Goal: Task Accomplishment & Management: Manage account settings

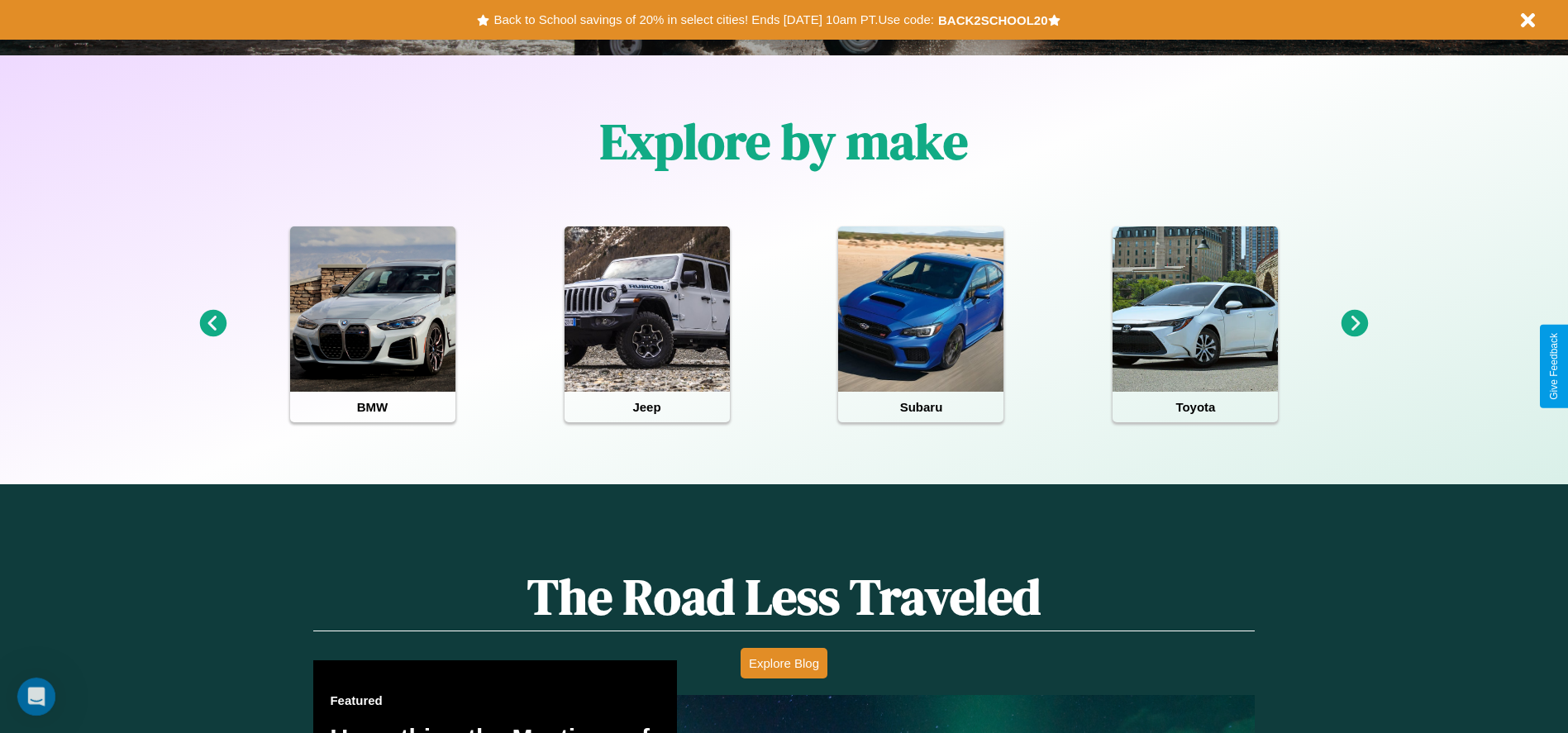
scroll to position [1442, 0]
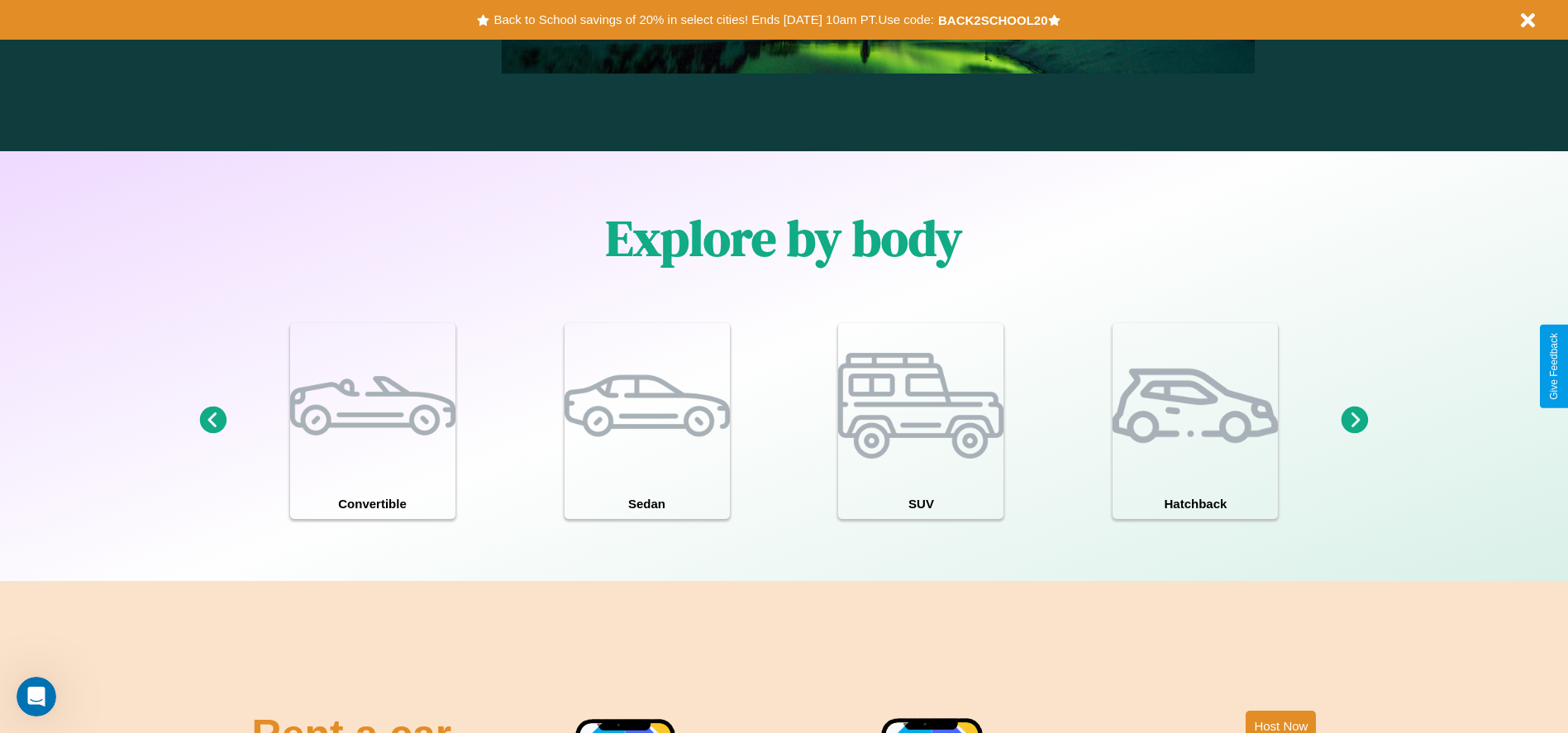
click at [212, 421] on icon at bounding box center [212, 420] width 28 height 28
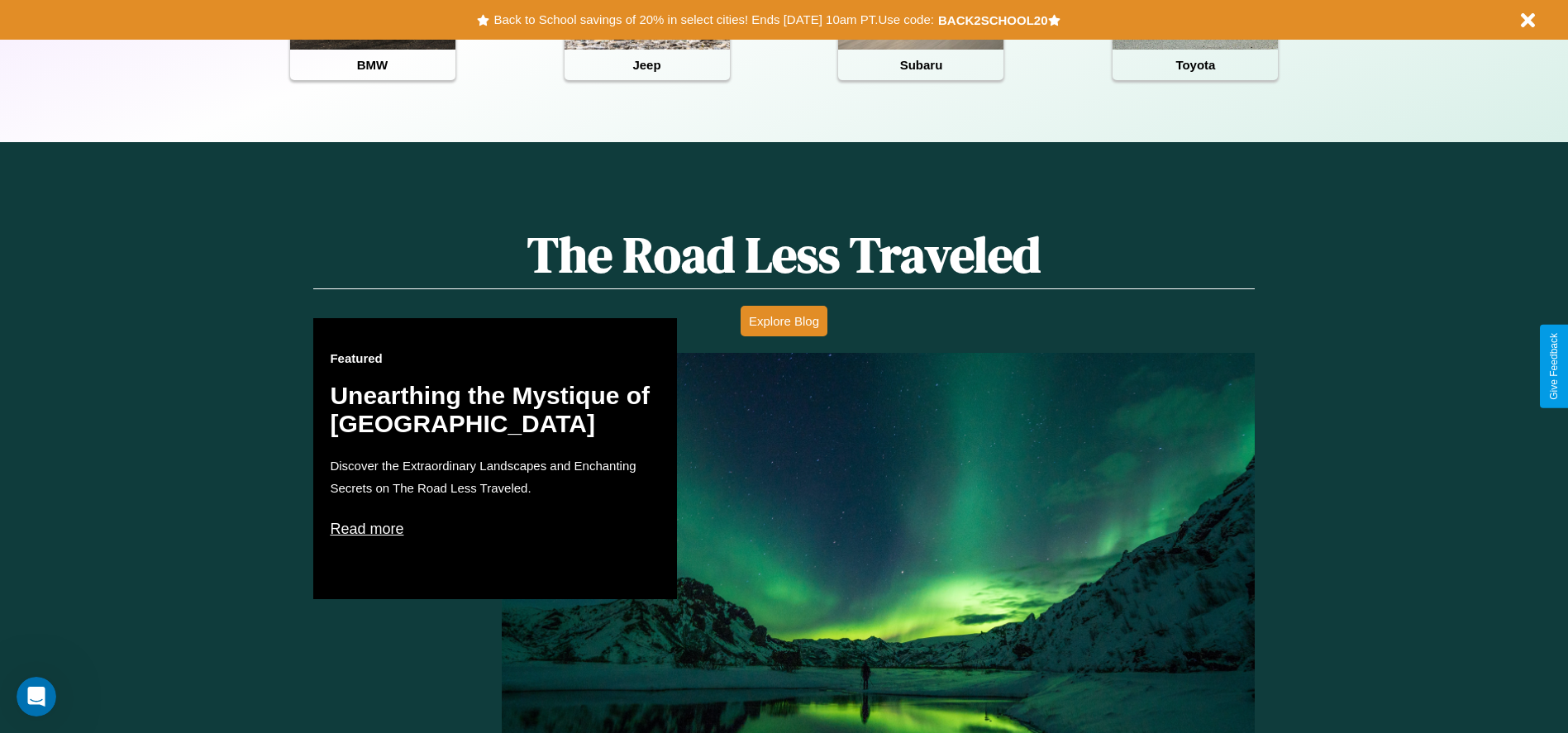
scroll to position [737, 0]
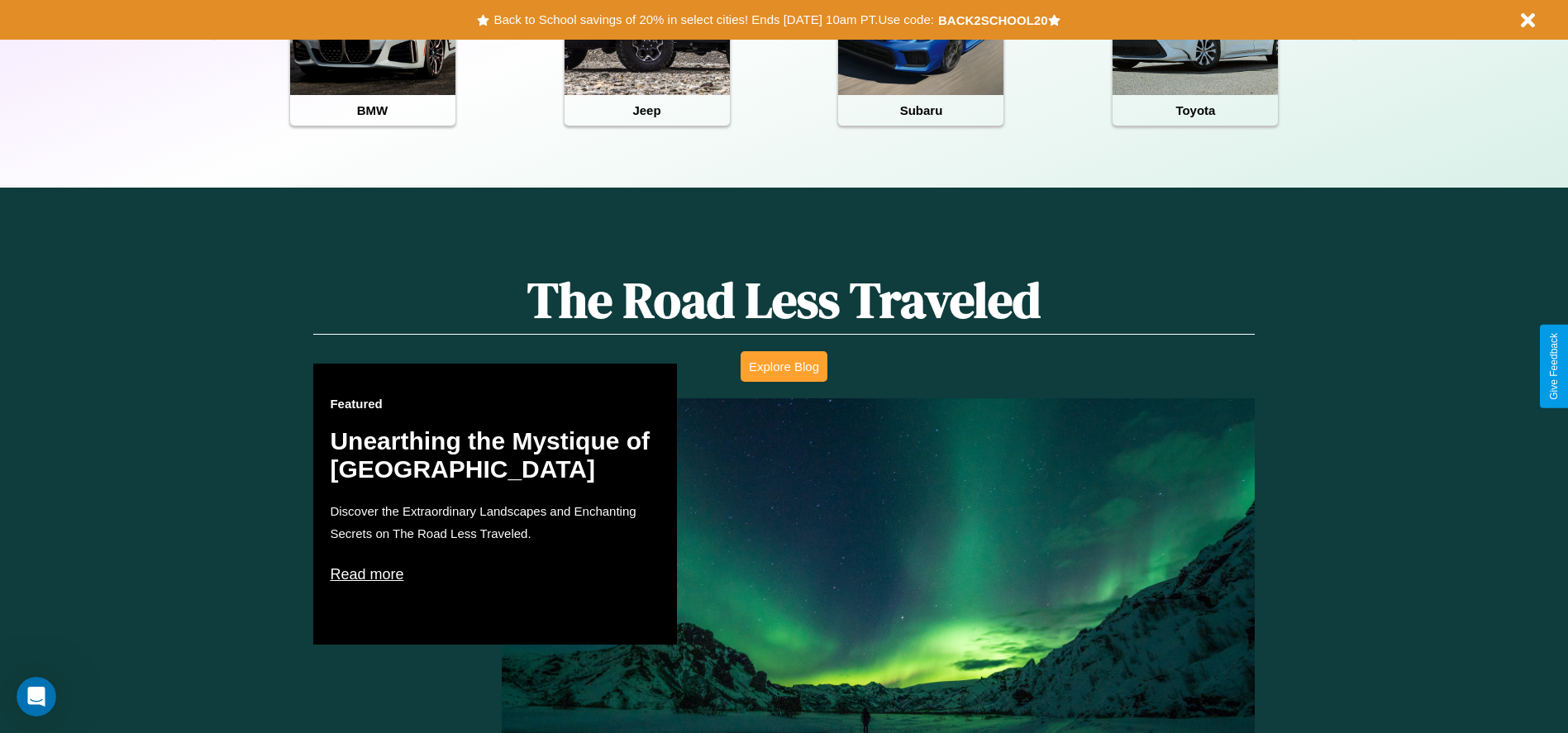
click at [784, 366] on button "Explore Blog" at bounding box center [784, 366] width 87 height 30
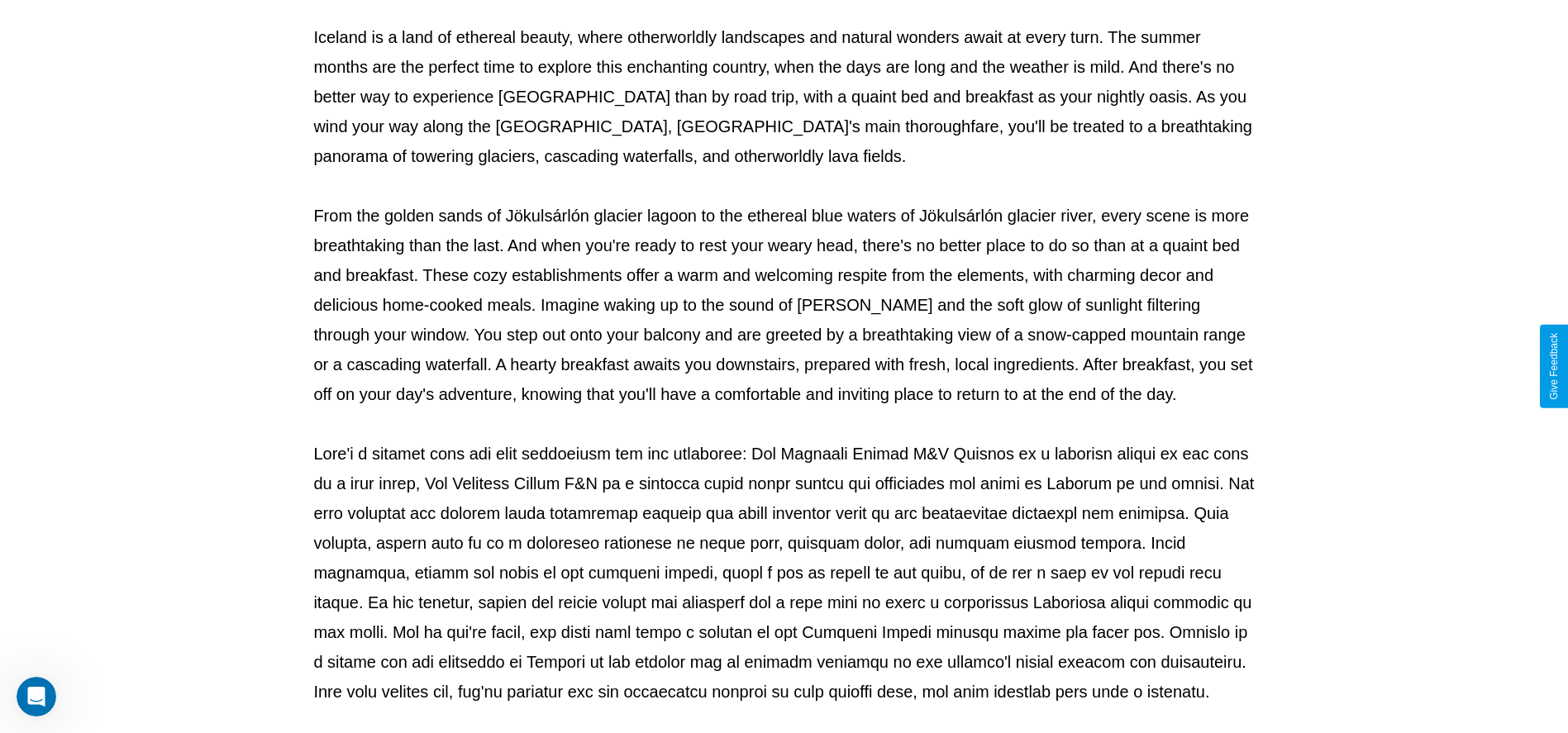
scroll to position [548, 0]
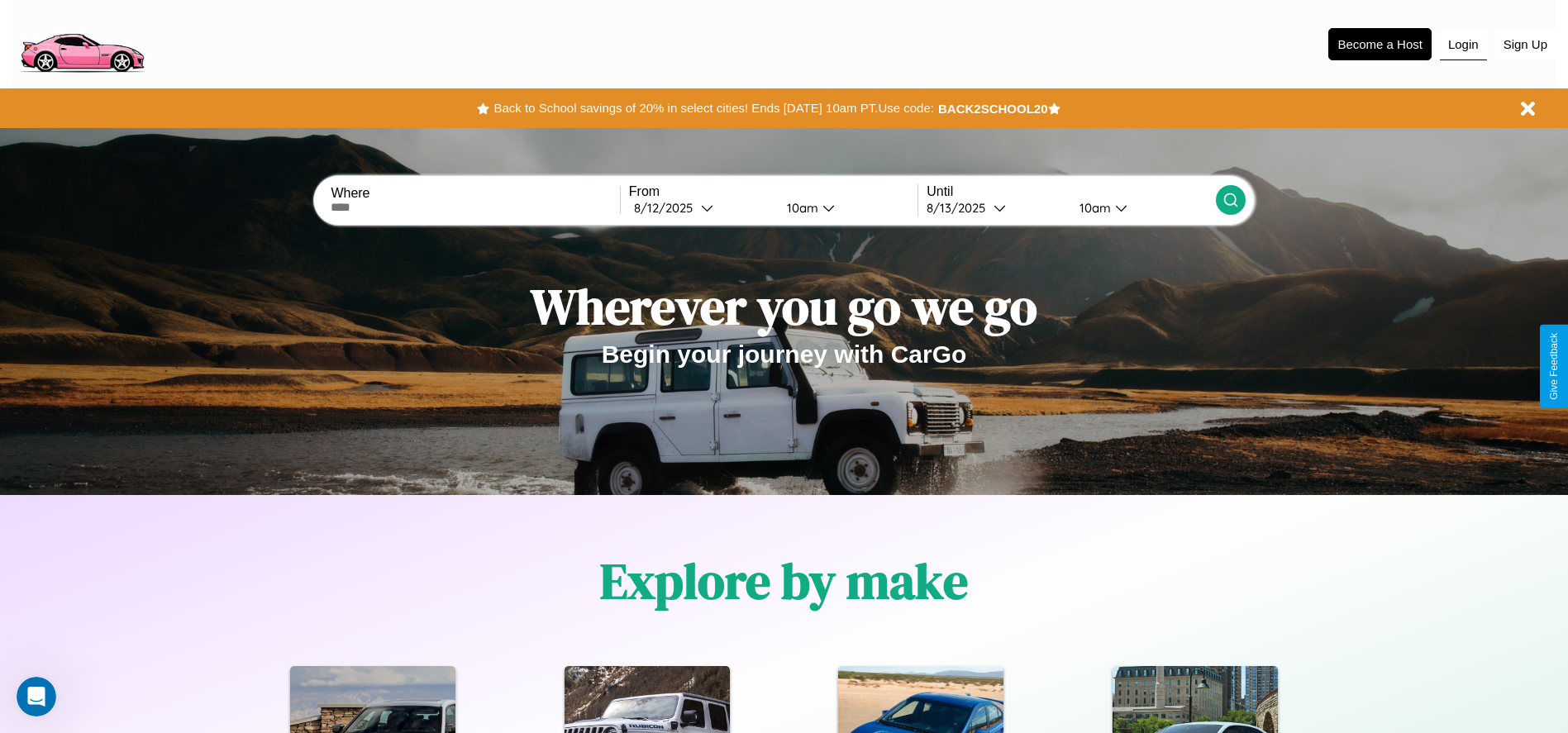
click at [1463, 44] on button "Login" at bounding box center [1462, 44] width 47 height 31
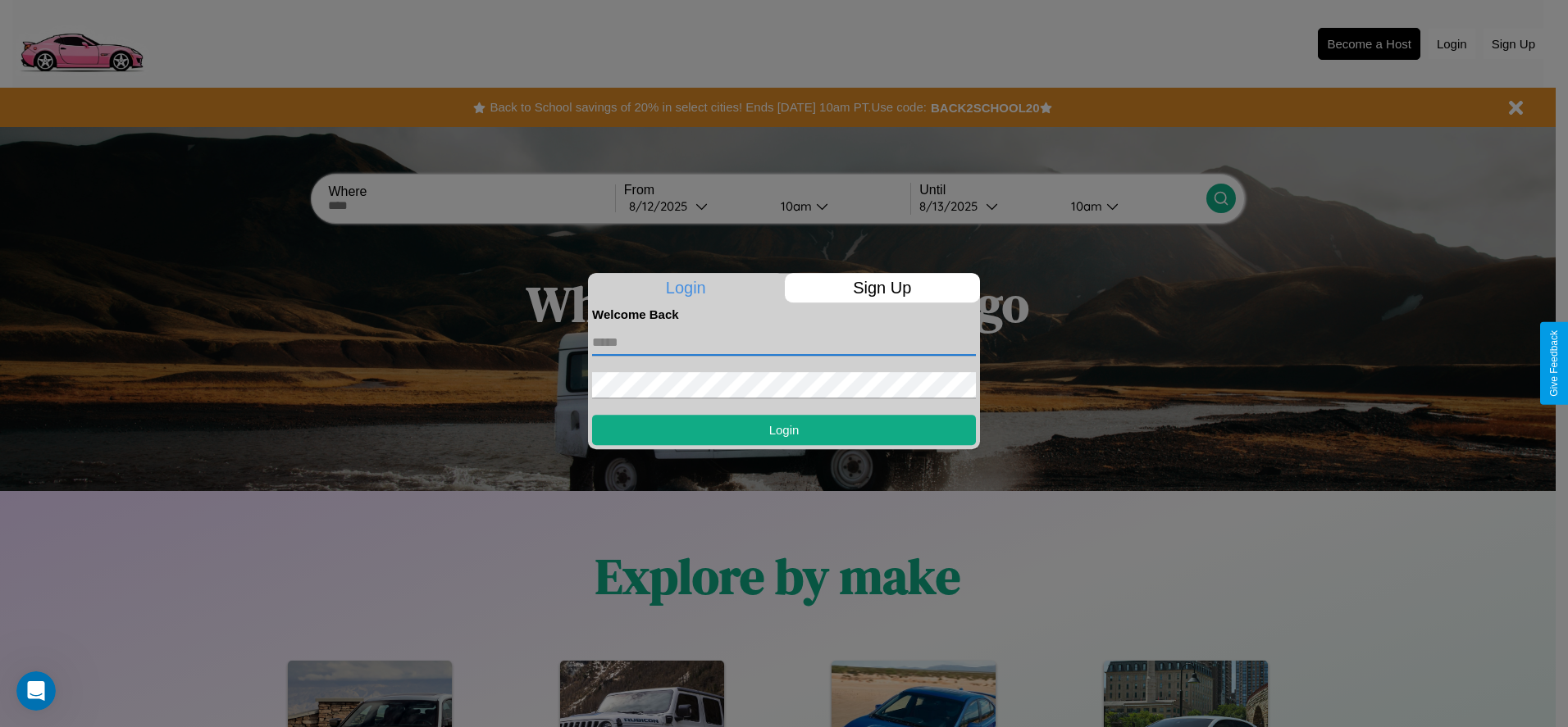
click at [784, 342] on input "text" at bounding box center [784, 343] width 383 height 26
type input "**********"
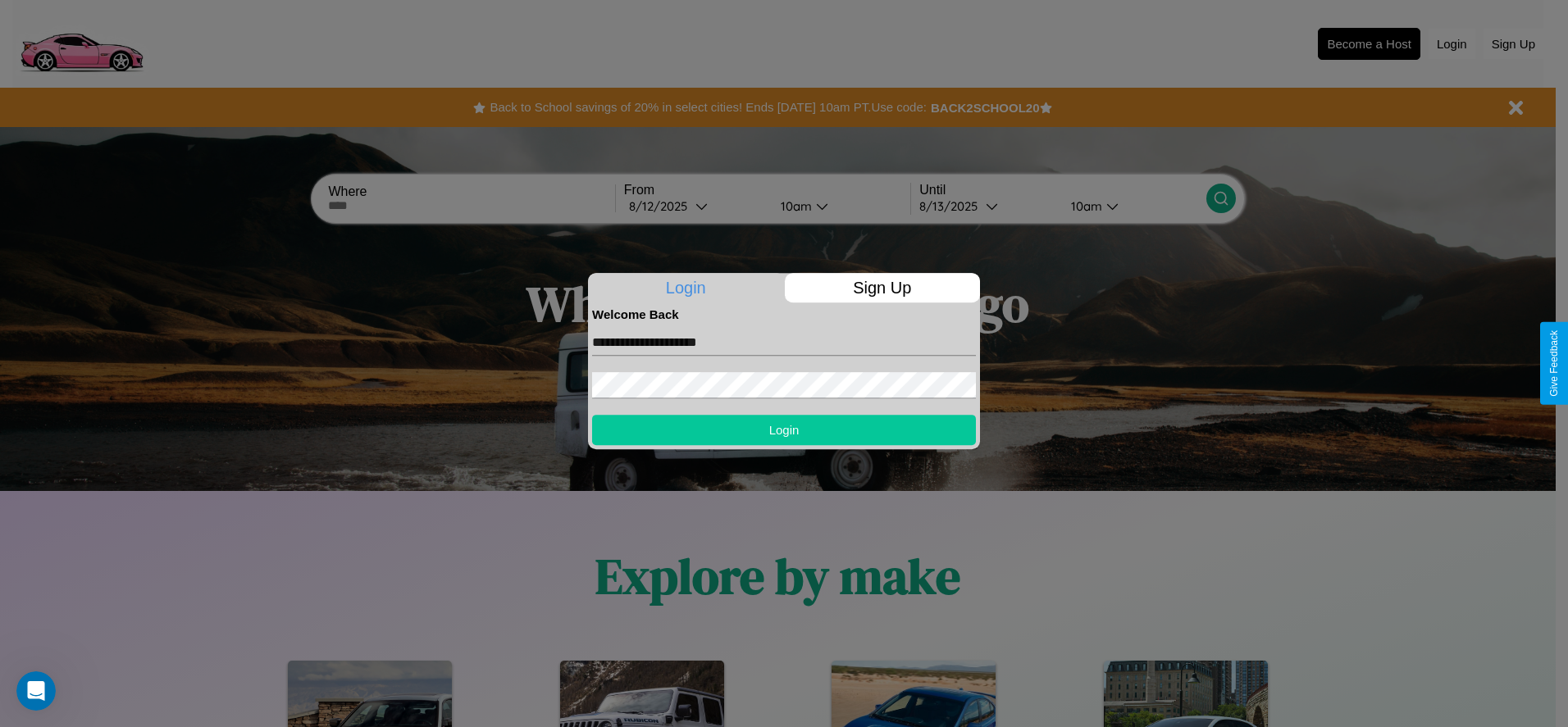
click at [784, 430] on button "Login" at bounding box center [784, 430] width 383 height 30
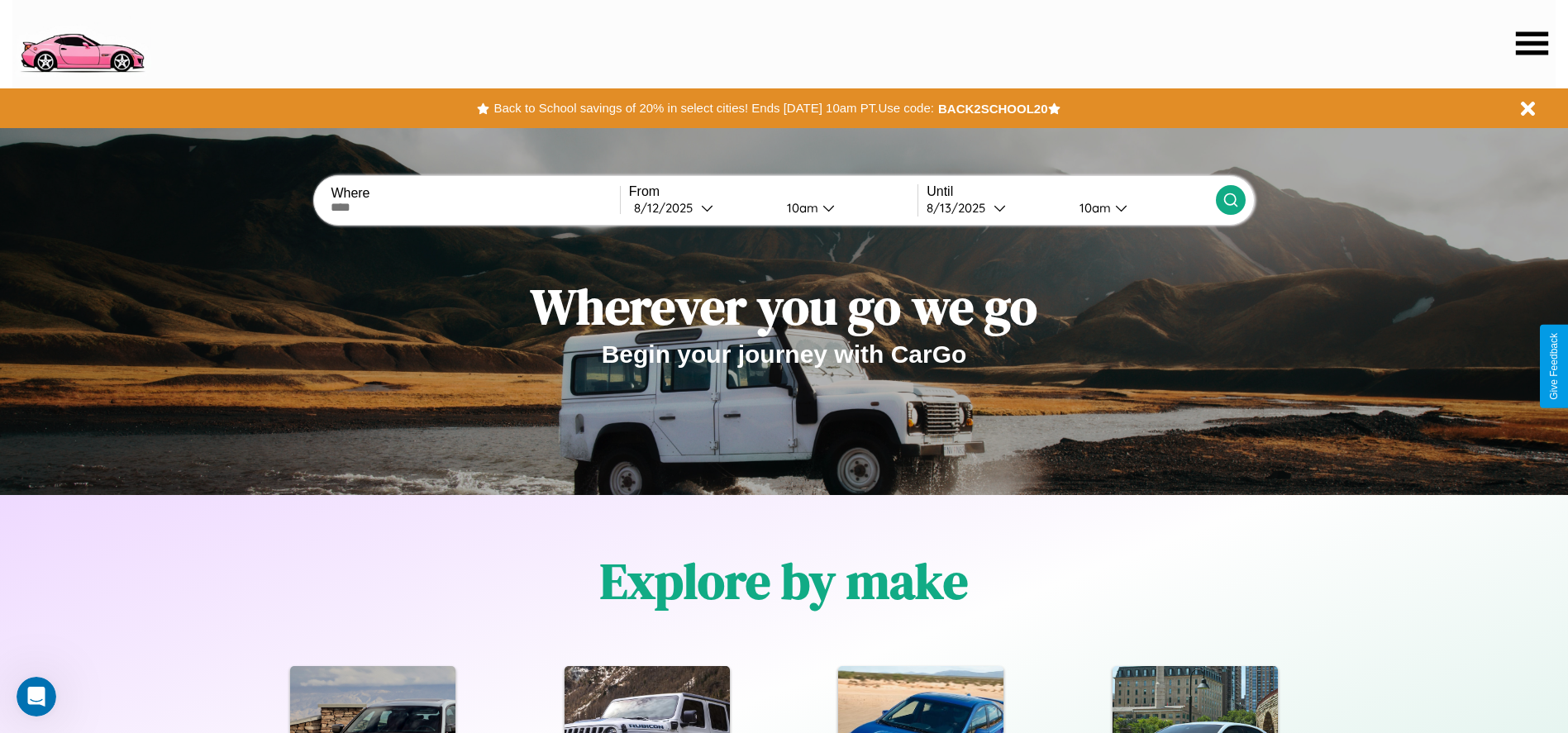
click at [1532, 43] on icon at bounding box center [1532, 43] width 32 height 23
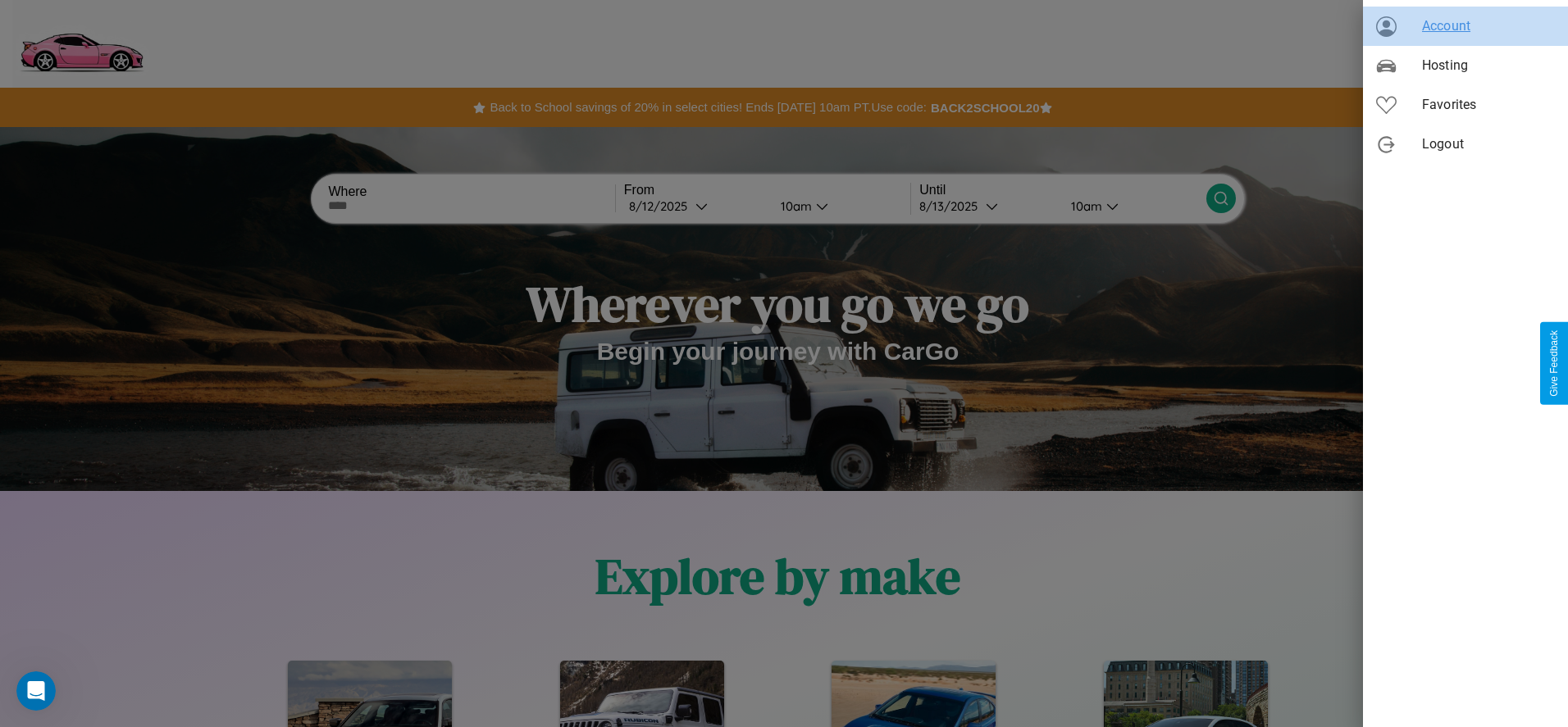
click at [1465, 26] on span "Account" at bounding box center [1488, 25] width 133 height 20
